Goal: Information Seeking & Learning: Learn about a topic

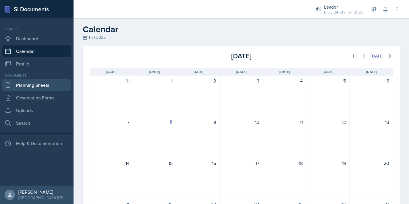
click at [48, 85] on link "Planning Sheets" at bounding box center [36, 84] width 69 height 11
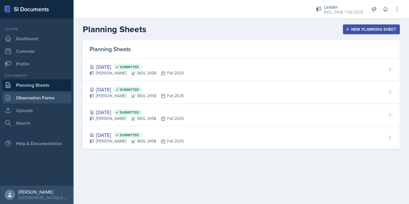
click at [40, 98] on link "Observation Forms" at bounding box center [36, 97] width 69 height 11
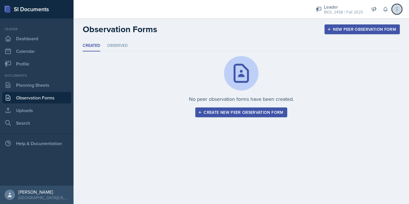
click at [399, 10] on icon at bounding box center [397, 9] width 6 height 6
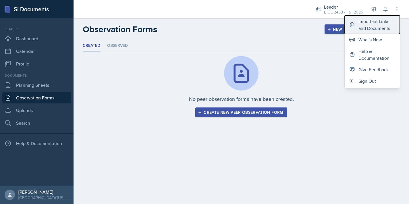
click at [381, 19] on div "Important Links and Documents" at bounding box center [376, 25] width 37 height 14
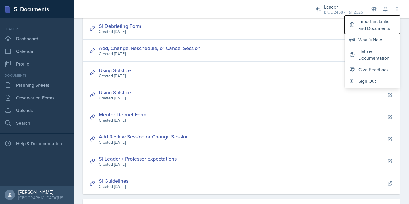
scroll to position [46, 0]
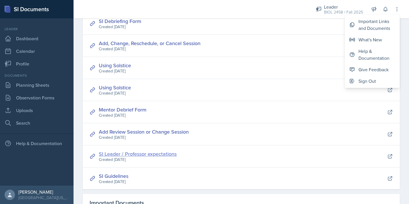
click at [168, 152] on link "SI Leader / Professor expectations" at bounding box center [138, 153] width 78 height 7
